Goal: Find specific fact: Find contact information

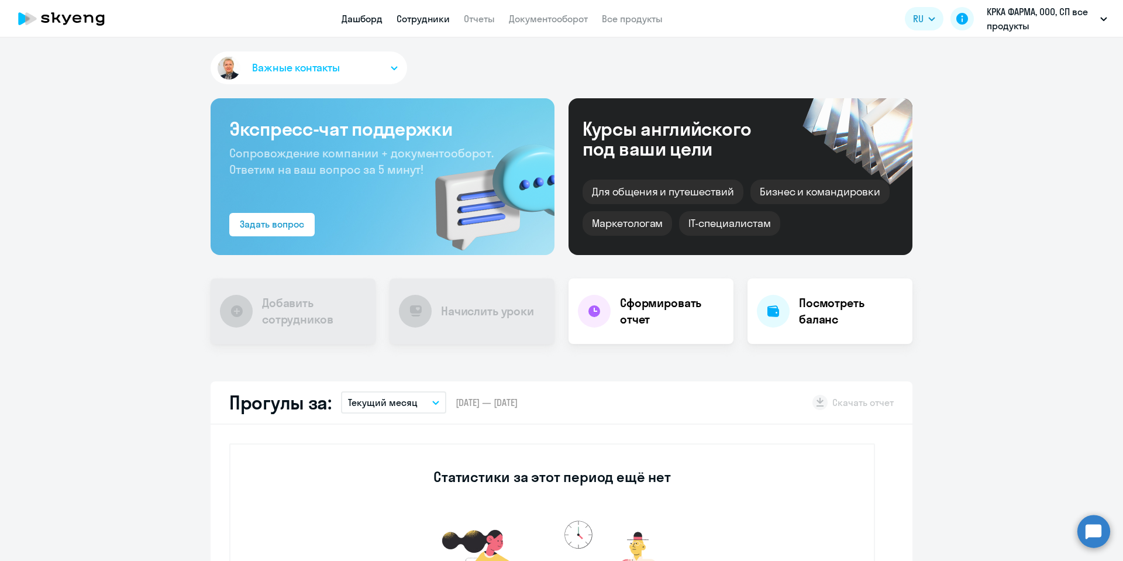
click at [420, 18] on link "Сотрудники" at bounding box center [422, 19] width 53 height 12
select select "30"
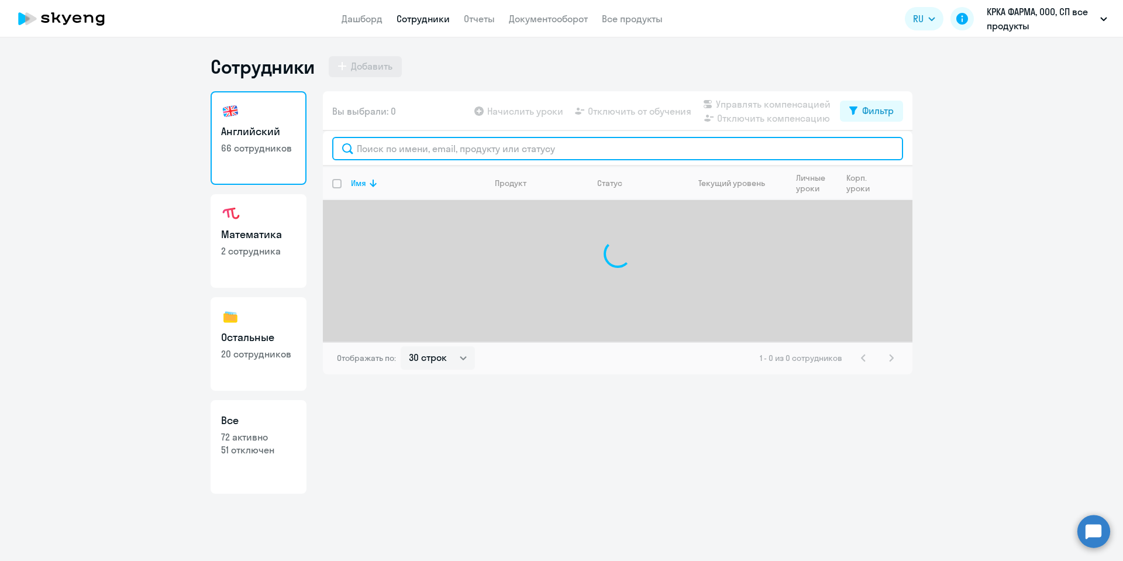
click at [389, 143] on input "text" at bounding box center [617, 148] width 571 height 23
type input "Салогуб"
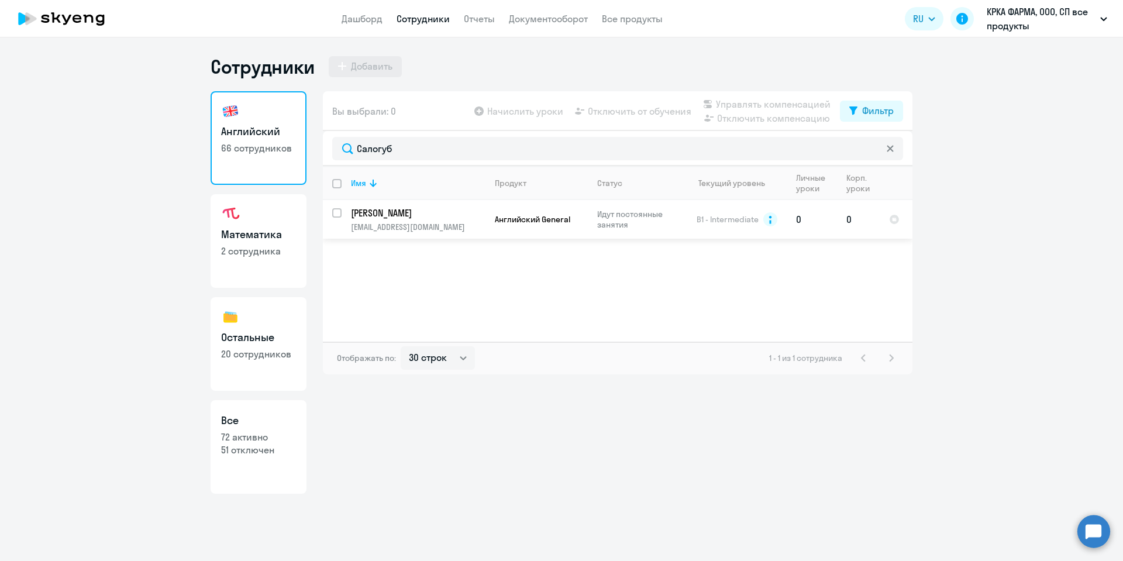
click at [336, 211] on input "select row 3207049" at bounding box center [343, 219] width 23 height 23
checkbox input "true"
copy p "[EMAIL_ADDRESS][DOMAIN_NAME]"
drag, startPoint x: 453, startPoint y: 231, endPoint x: 347, endPoint y: 232, distance: 105.3
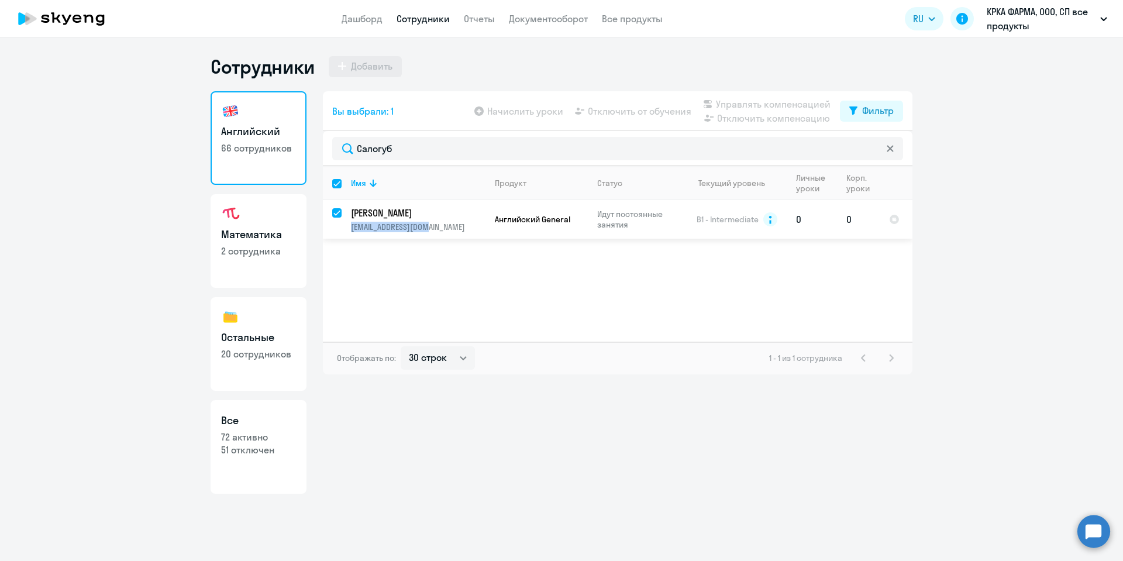
click at [347, 232] on td "[PERSON_NAME] [EMAIL_ADDRESS][DOMAIN_NAME]" at bounding box center [413, 219] width 144 height 39
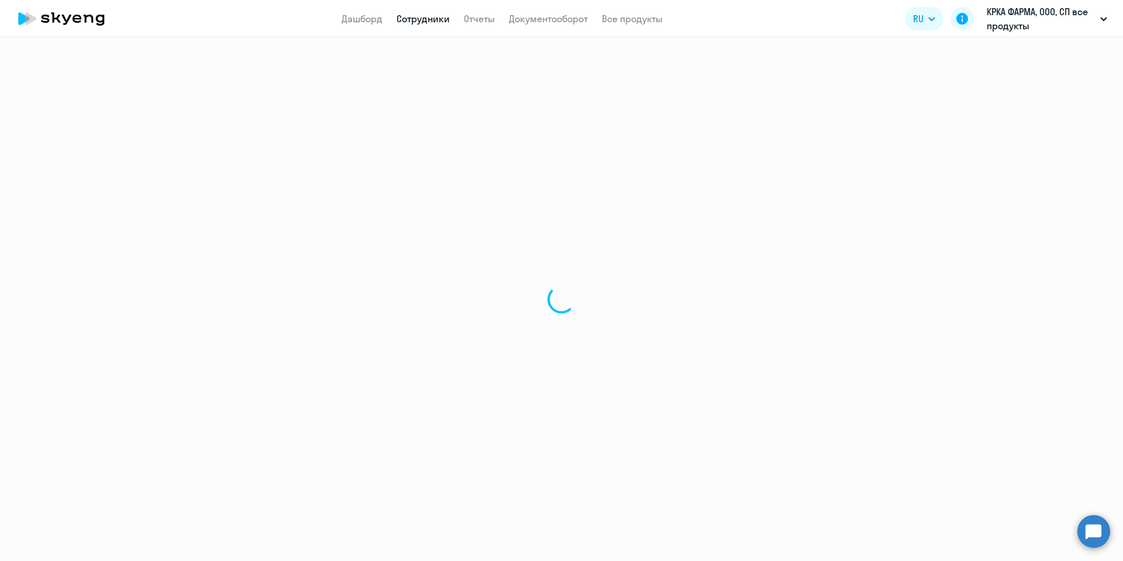
select select "english"
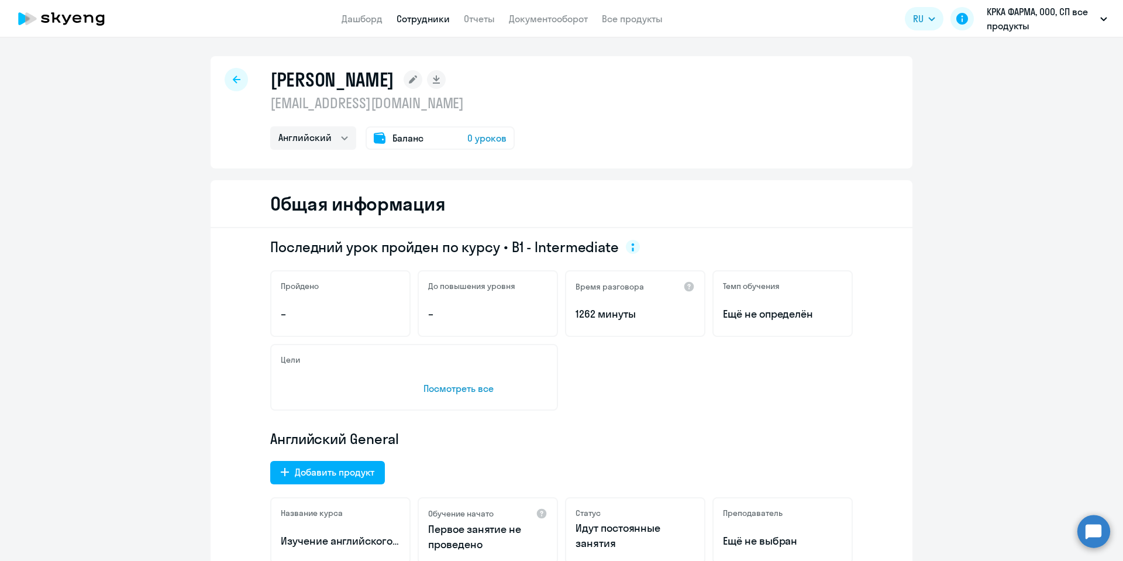
click at [236, 72] on div at bounding box center [236, 79] width 23 height 23
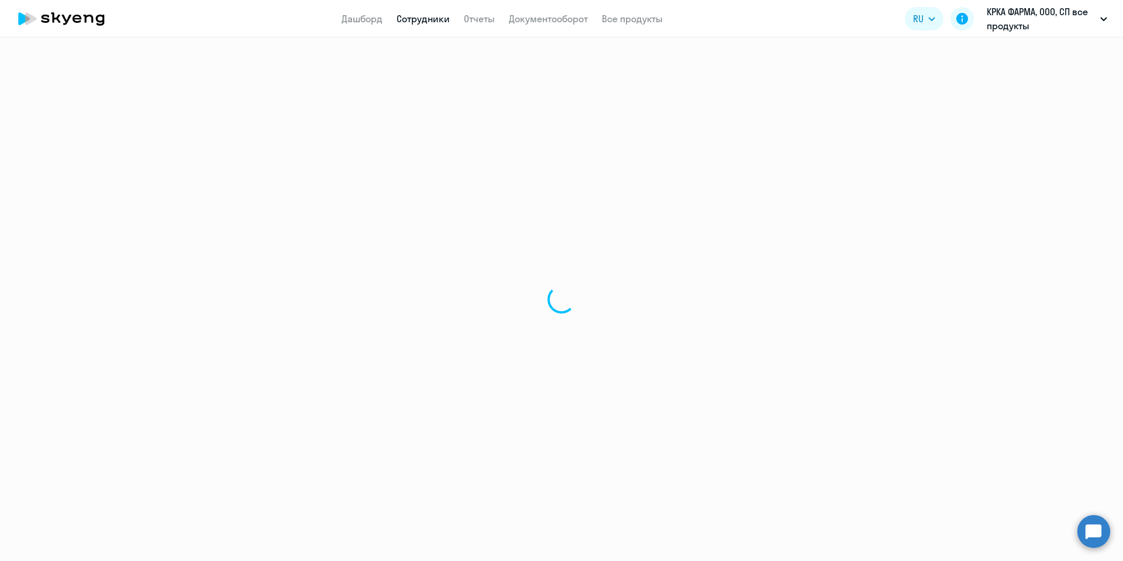
select select "30"
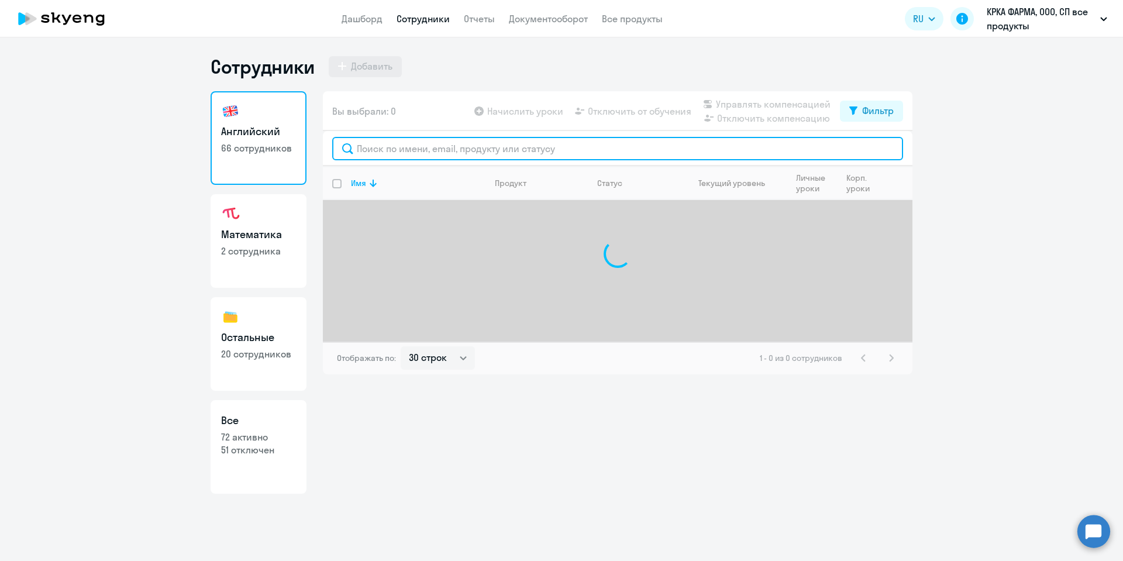
click at [420, 149] on input "text" at bounding box center [617, 148] width 571 height 23
type input "Бондарь"
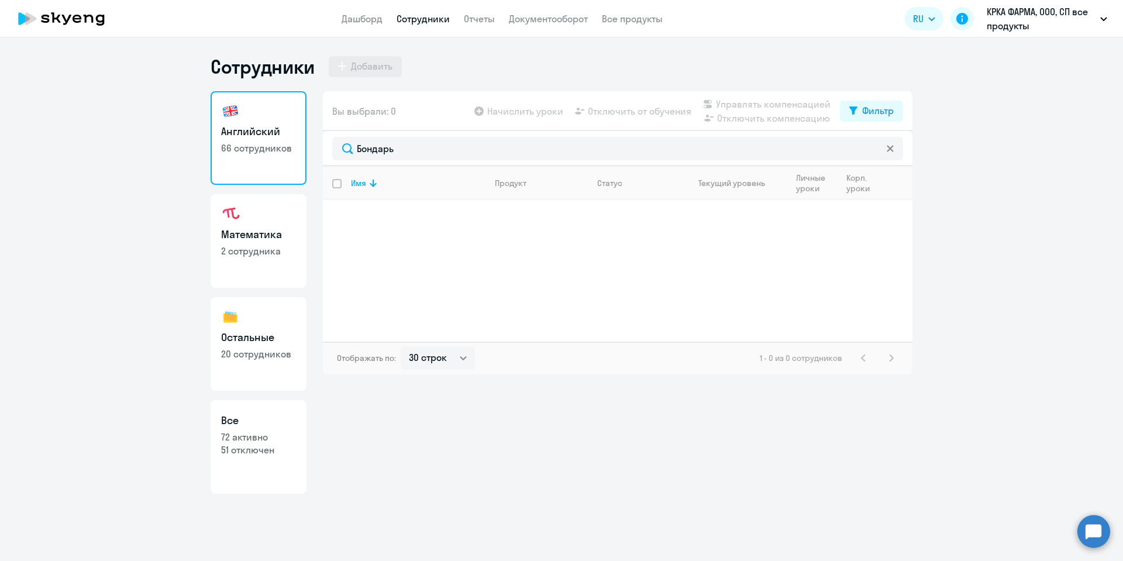
click at [988, 250] on ng-component "Сотрудники Добавить Английский 66 сотрудников Математика 2 сотрудника Остальные…" at bounding box center [561, 274] width 1123 height 439
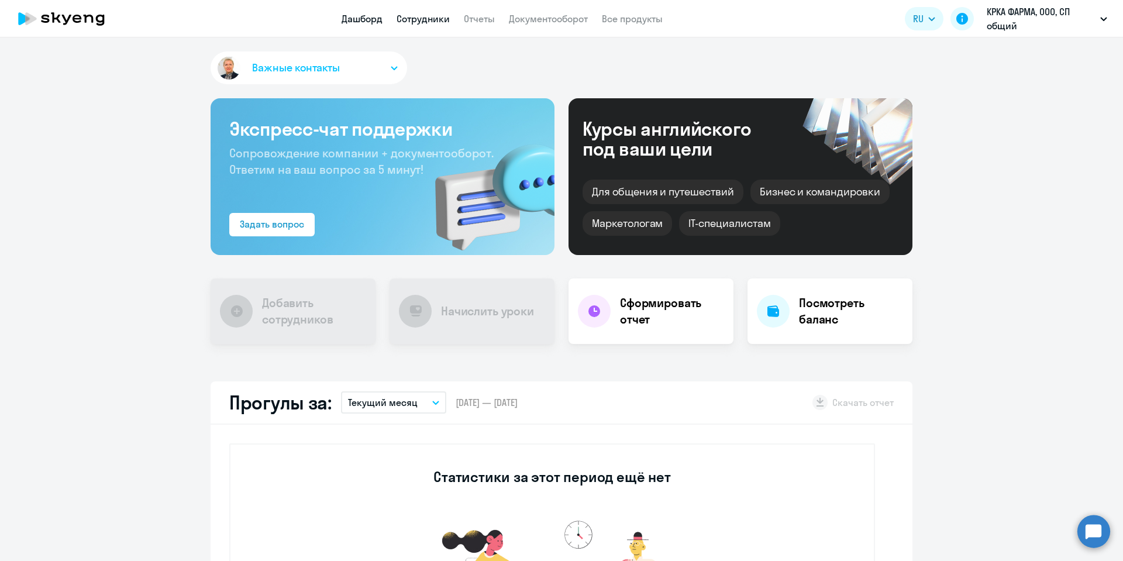
drag, startPoint x: 420, startPoint y: 15, endPoint x: 414, endPoint y: 29, distance: 14.9
click at [420, 15] on link "Сотрудники" at bounding box center [422, 19] width 53 height 12
select select "30"
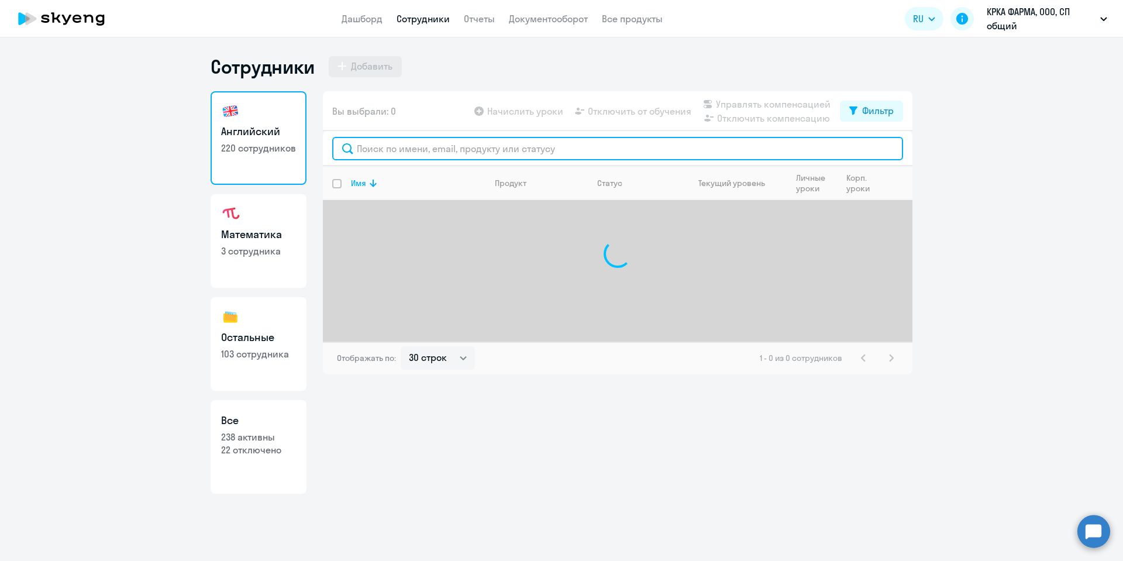
click at [370, 150] on input "text" at bounding box center [617, 148] width 571 height 23
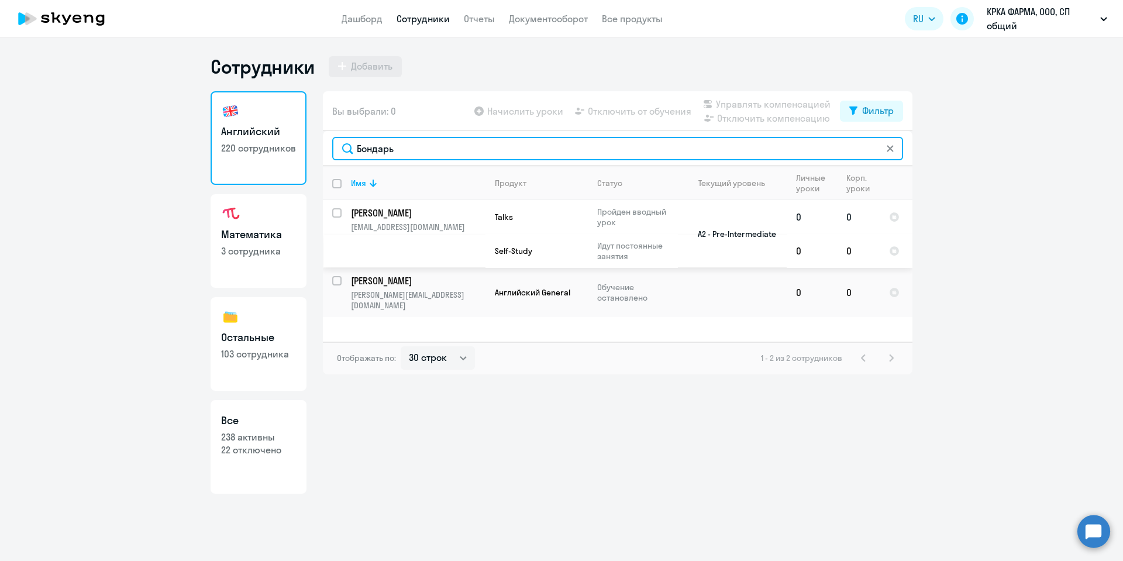
type input "Бондарь"
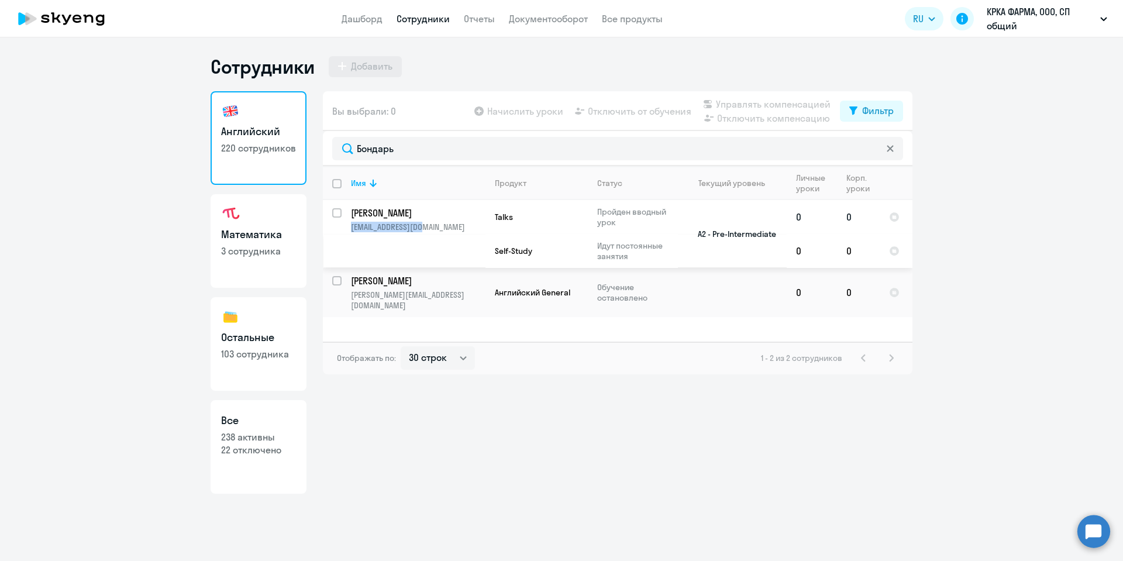
copy p "julikhar@gmail.com"
drag, startPoint x: 433, startPoint y: 226, endPoint x: 348, endPoint y: 233, distance: 85.7
click at [348, 233] on td "Бондарь Юлия Сергеевна julikhar@gmail.com" at bounding box center [413, 234] width 144 height 68
select select "english"
